Goal: Transaction & Acquisition: Purchase product/service

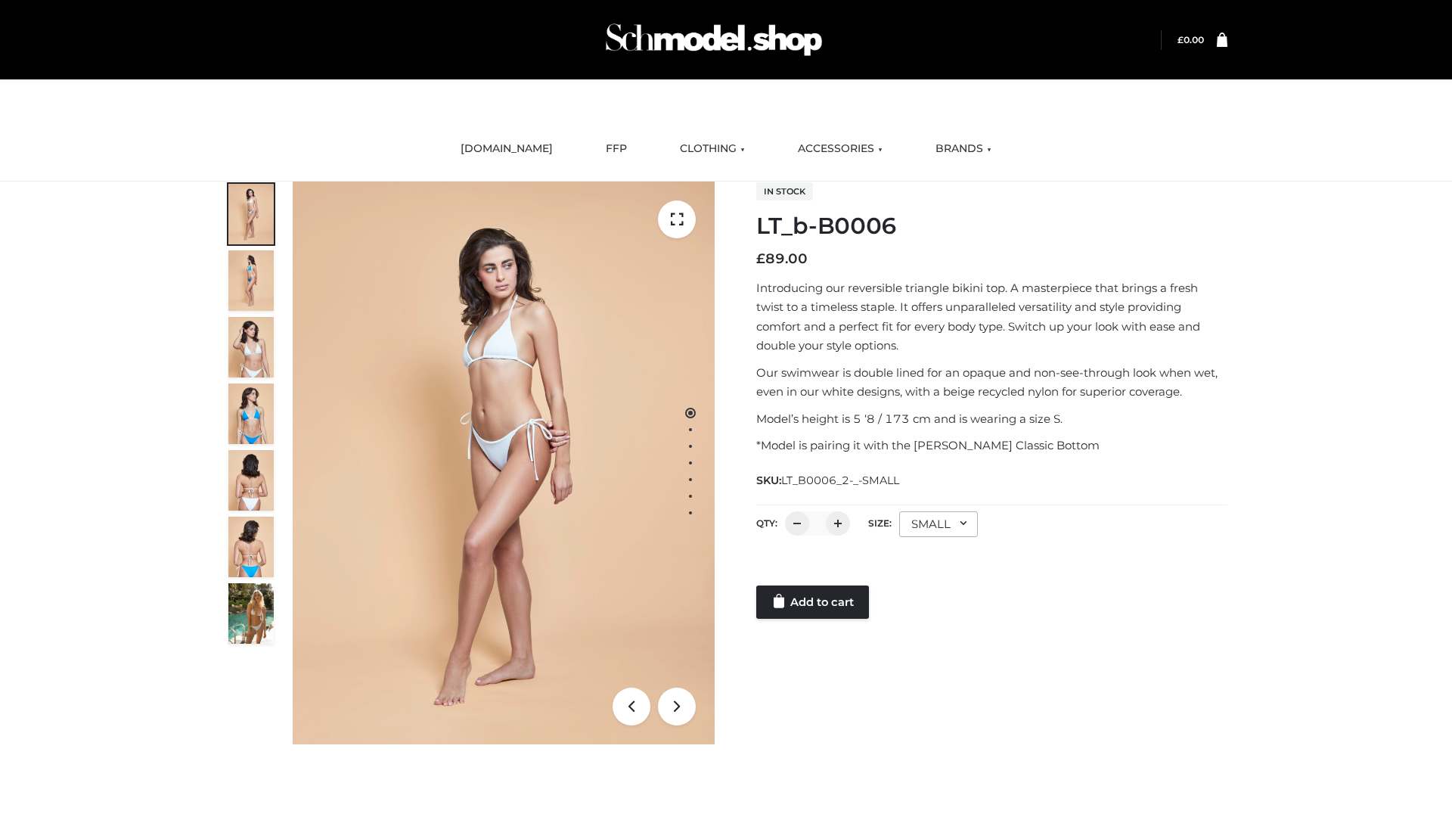
click at [814, 602] on link "Add to cart" at bounding box center [812, 602] width 113 height 33
